Goal: Task Accomplishment & Management: Use online tool/utility

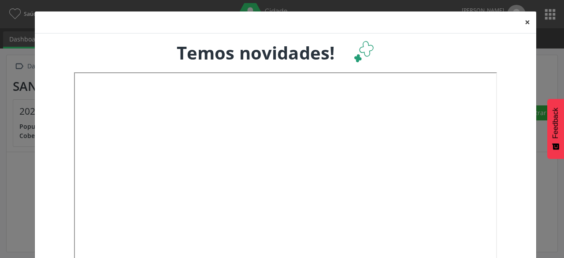
click at [520, 23] on button "×" at bounding box center [527, 22] width 18 height 22
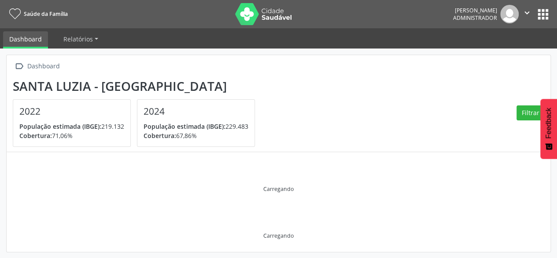
click at [540, 17] on button "apps" at bounding box center [542, 14] width 15 height 15
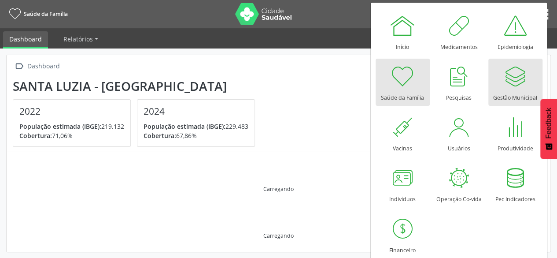
click at [506, 83] on div at bounding box center [515, 76] width 26 height 26
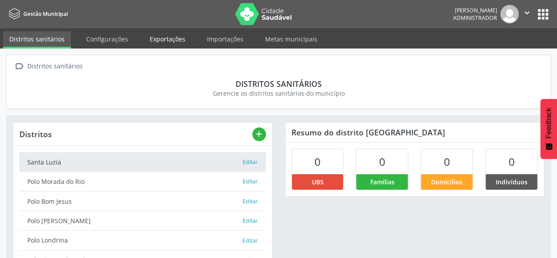
click at [163, 37] on link "Exportações" at bounding box center [168, 38] width 48 height 15
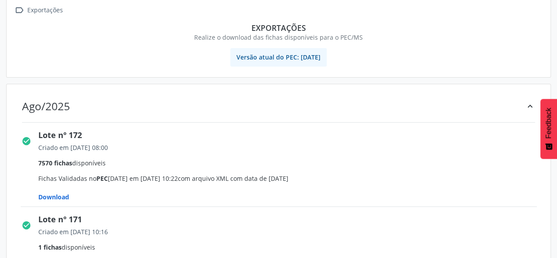
scroll to position [88, 0]
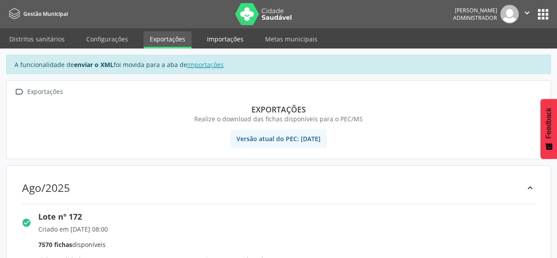
click at [215, 39] on link "Importações" at bounding box center [225, 38] width 49 height 15
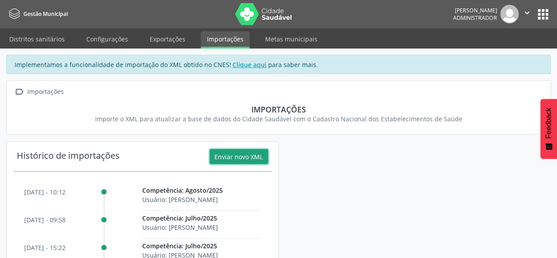
click at [238, 155] on button "Enviar novo XML" at bounding box center [239, 156] width 59 height 15
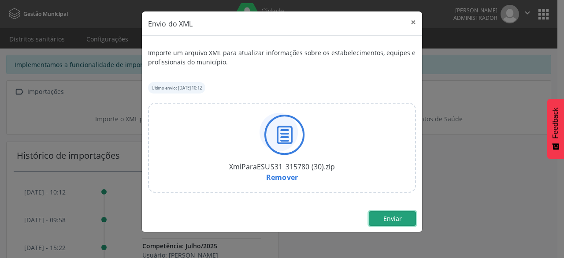
click at [386, 219] on span "Enviar" at bounding box center [392, 218] width 18 height 8
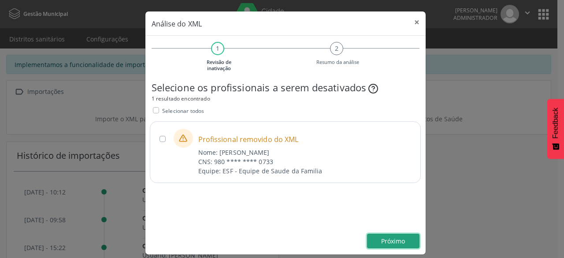
click at [384, 240] on span "Próximo" at bounding box center [393, 240] width 24 height 8
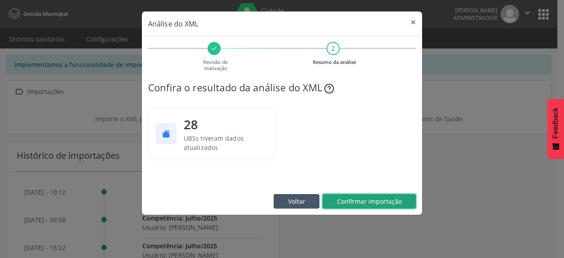
click at [384, 202] on span "Confirmar importação" at bounding box center [369, 201] width 65 height 8
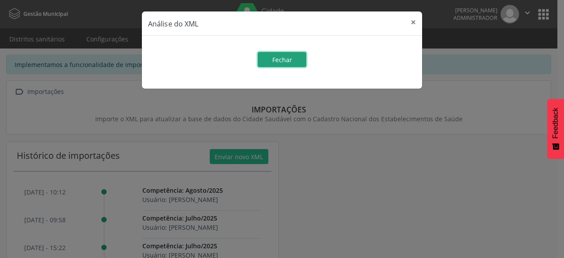
click at [268, 61] on button "Fechar" at bounding box center [282, 59] width 48 height 15
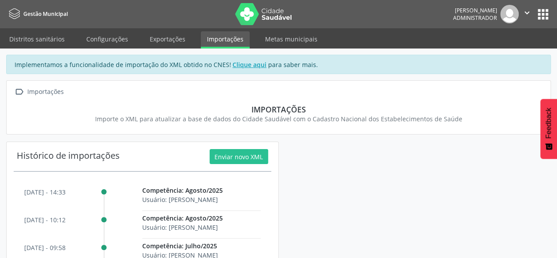
click at [538, 12] on button "apps" at bounding box center [542, 14] width 15 height 15
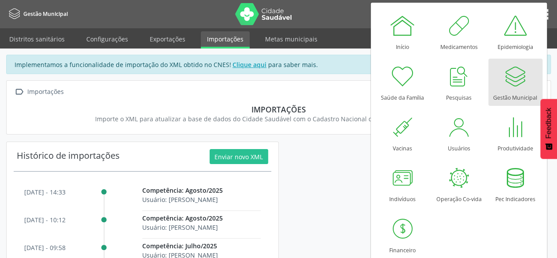
click at [521, 79] on div at bounding box center [515, 76] width 26 height 26
